Goal: Information Seeking & Learning: Learn about a topic

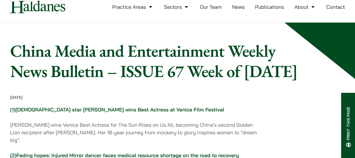
scroll to position [323, 0]
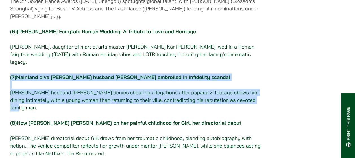
drag, startPoint x: 60, startPoint y: 110, endPoint x: 9, endPoint y: 74, distance: 61.9
copy p "(7) Mainland diva [PERSON_NAME] husband [PERSON_NAME] embroiled in infidelity s…"
click at [188, 88] on p "(7) Mainland diva [PERSON_NAME] husband [PERSON_NAME] embroiled in infidelity s…" at bounding box center [135, 92] width 251 height 38
drag, startPoint x: 196, startPoint y: 85, endPoint x: 193, endPoint y: 82, distance: 4.6
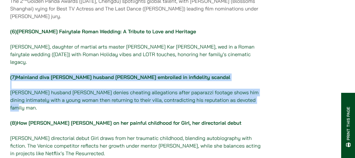
click at [195, 85] on p "(7) Mainland diva [PERSON_NAME] husband [PERSON_NAME] embroiled in infidelity s…" at bounding box center [135, 92] width 251 height 38
click at [192, 80] on link "Mainland diva [PERSON_NAME] husband [PERSON_NAME] embroiled in infidelity scand…" at bounding box center [123, 77] width 214 height 6
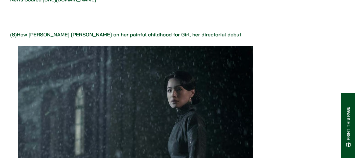
scroll to position [3163, 0]
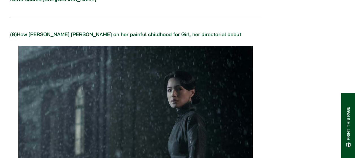
drag, startPoint x: 10, startPoint y: 55, endPoint x: 103, endPoint y: 55, distance: 92.5
drag, startPoint x: 103, startPoint y: 55, endPoint x: 100, endPoint y: 55, distance: 3.1
copy p "Meng has firmly denied any wrongdoing"
